Goal: Check status: Check status

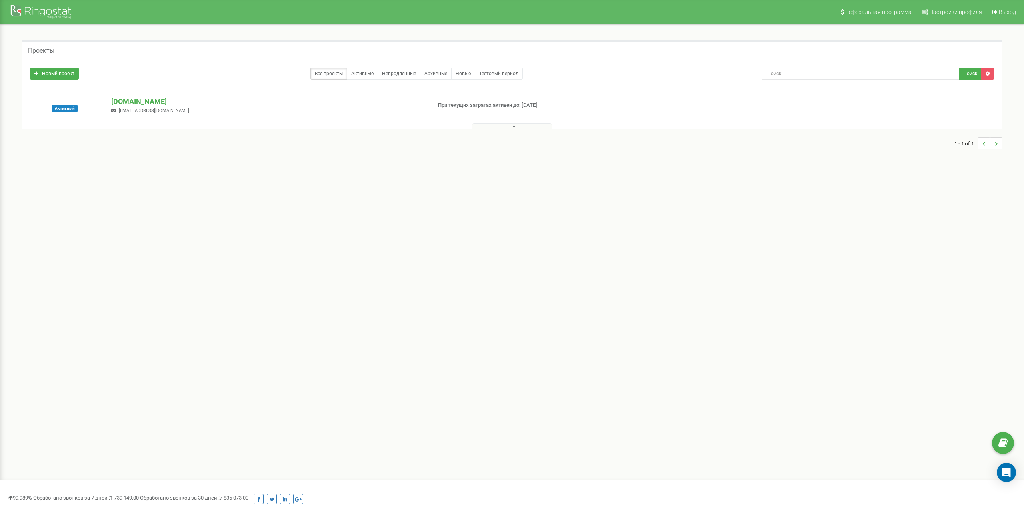
click at [485, 126] on button at bounding box center [512, 126] width 80 height 6
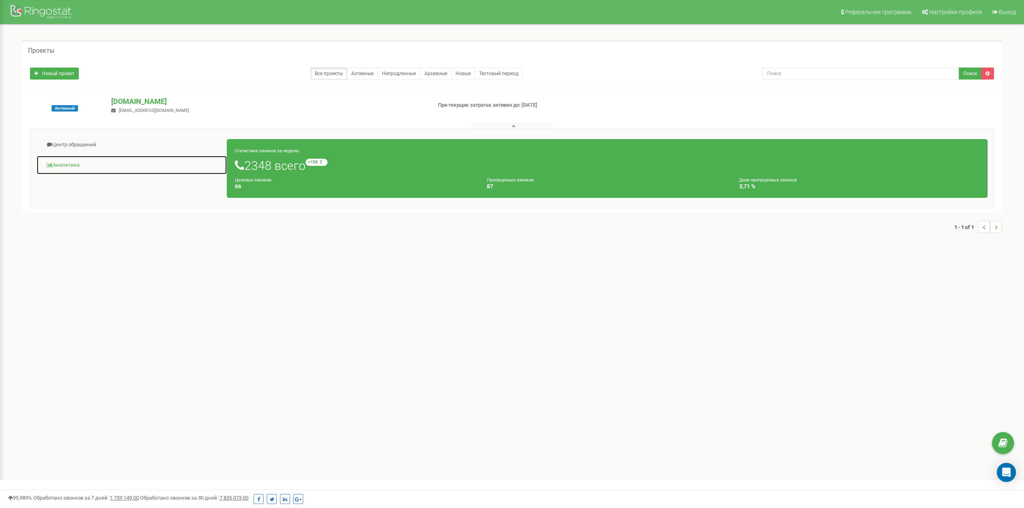
drag, startPoint x: 59, startPoint y: 168, endPoint x: 77, endPoint y: 170, distance: 18.1
click at [59, 168] on link "Аналитика" at bounding box center [131, 166] width 191 height 20
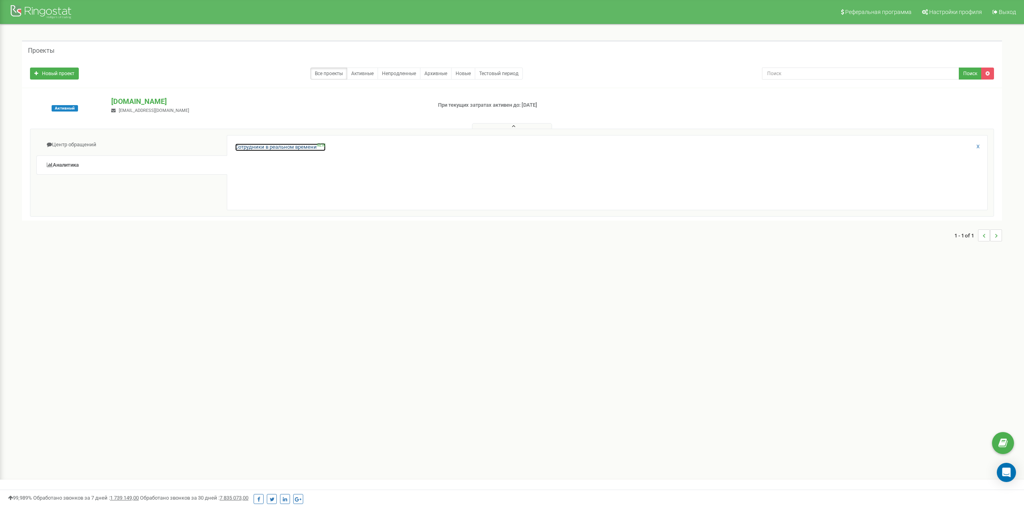
click at [294, 148] on link "Сотрудники в реальном времени NEW" at bounding box center [280, 148] width 90 height 8
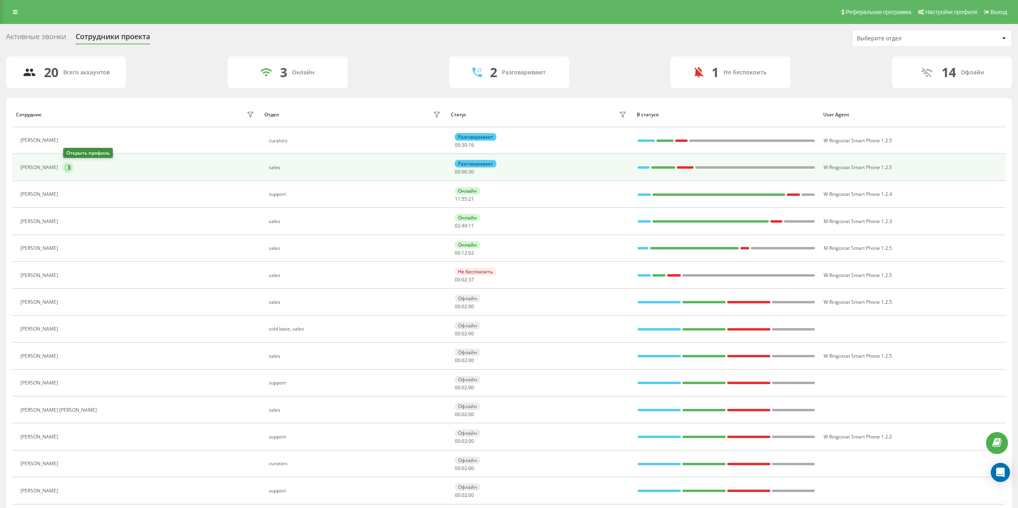
click at [68, 166] on icon at bounding box center [68, 167] width 6 height 6
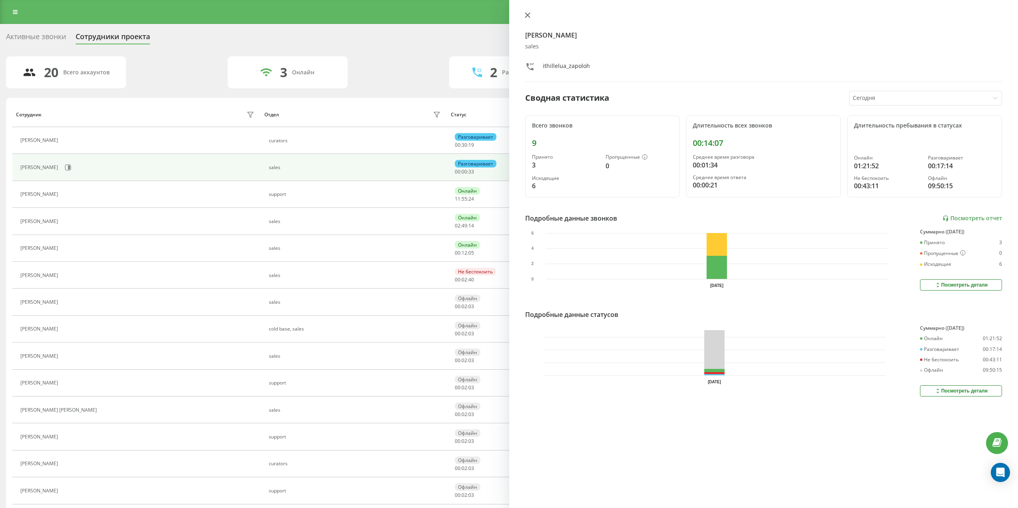
click at [531, 16] on button at bounding box center [527, 16] width 10 height 8
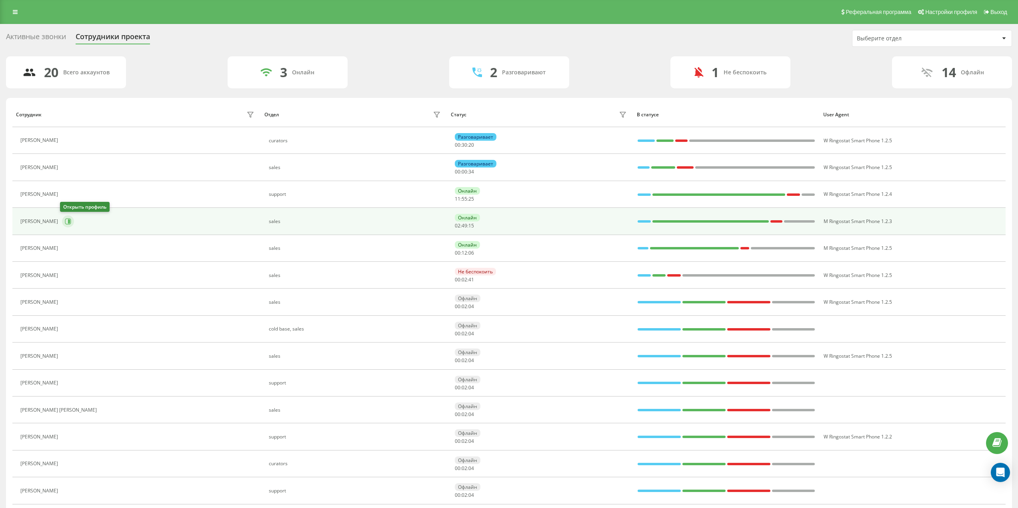
click at [66, 222] on icon at bounding box center [68, 221] width 6 height 6
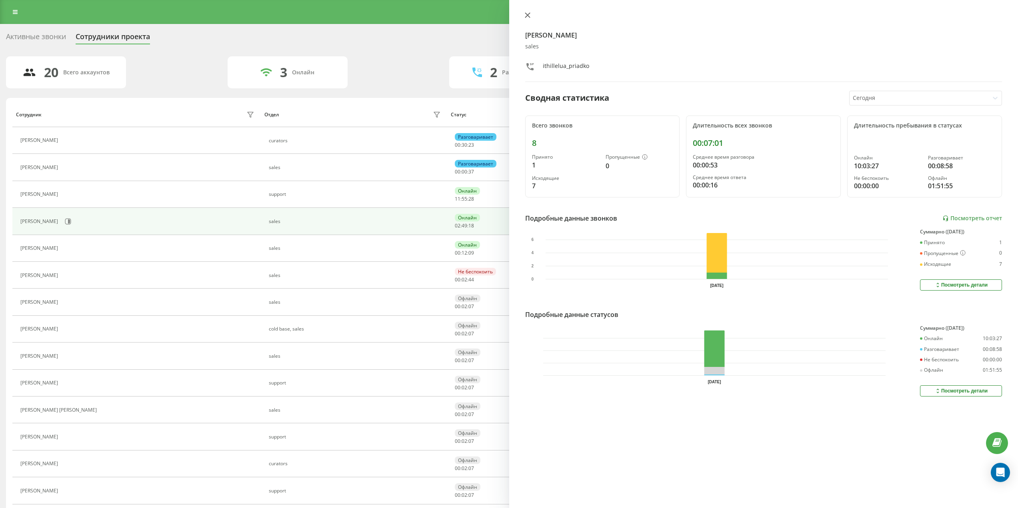
click at [525, 14] on icon at bounding box center [528, 15] width 6 height 6
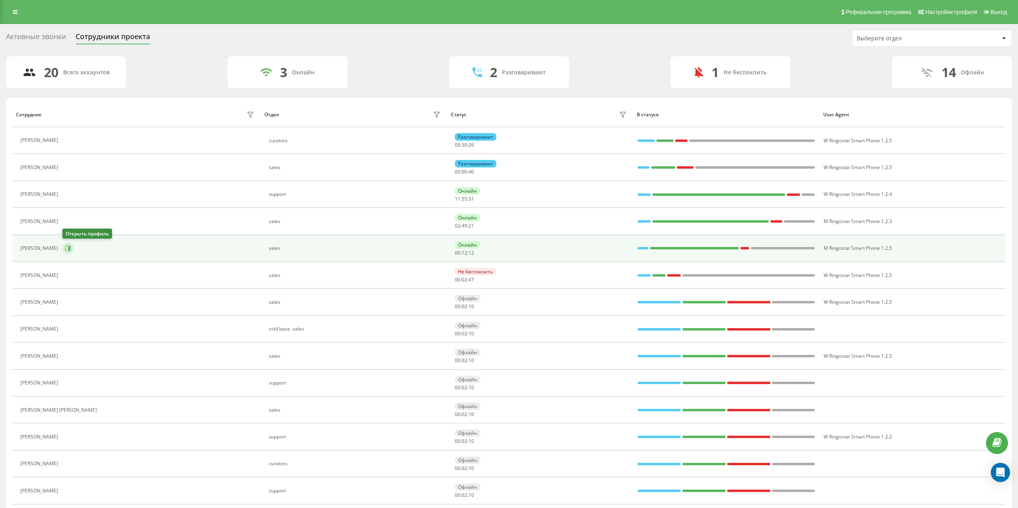
click at [70, 248] on icon at bounding box center [69, 248] width 2 height 4
